Goal: Transaction & Acquisition: Purchase product/service

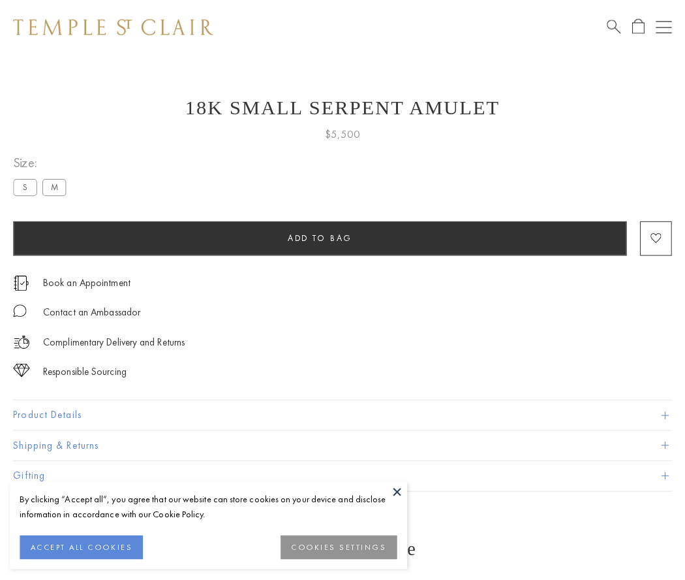
scroll to position [47, 0]
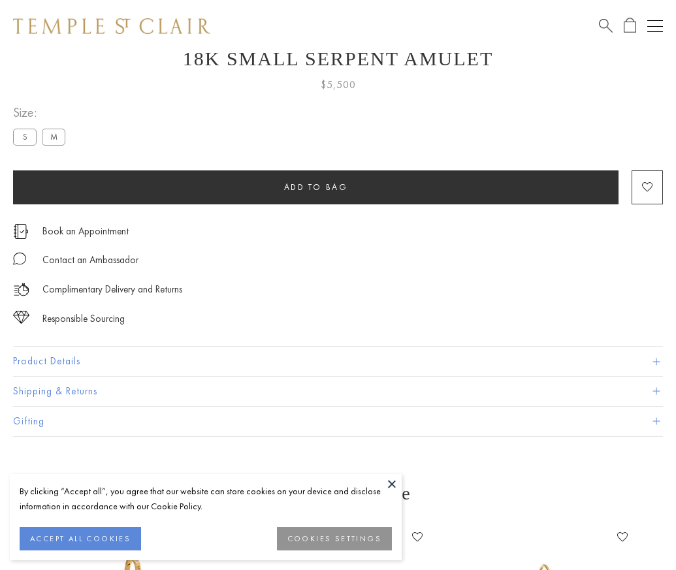
click at [315, 187] on span "Add to bag" at bounding box center [316, 186] width 64 height 11
